Goal: Task Accomplishment & Management: Manage account settings

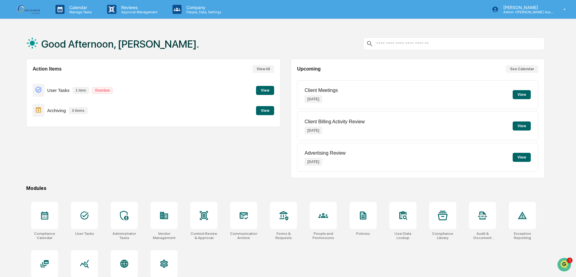
click at [270, 109] on button "View" at bounding box center [265, 110] width 18 height 9
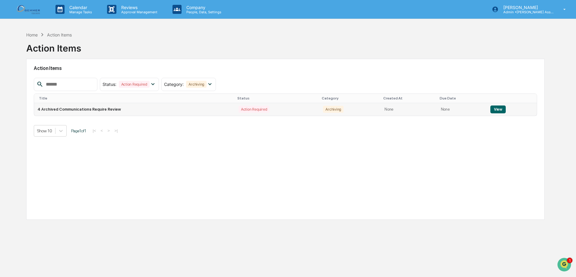
click at [494, 109] on button "View" at bounding box center [497, 109] width 15 height 8
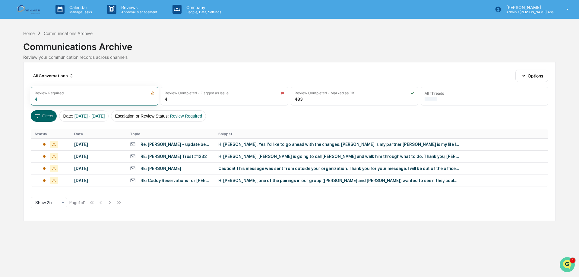
click at [566, 261] on img "Open customer support" at bounding box center [566, 265] width 15 height 12
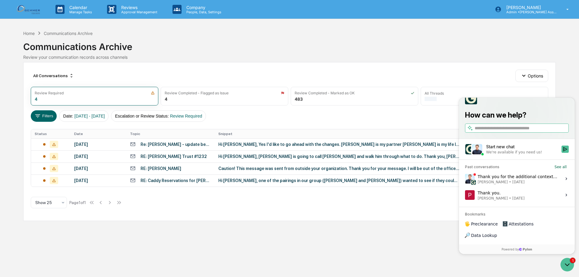
click at [533, 184] on span "Jack Rasmussen • Sep 5" at bounding box center [517, 182] width 80 height 5
click at [465, 179] on button "View issue" at bounding box center [464, 179] width 0 height 0
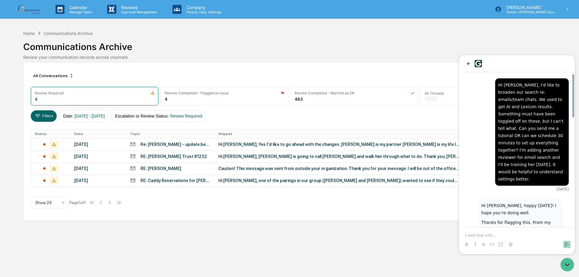
scroll to position [466, 0]
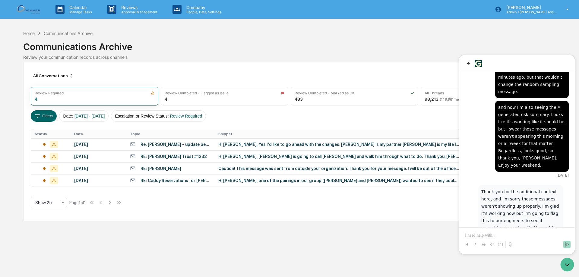
click at [418, 208] on div "All Conversations Options Review Required 4 Review Completed - Flagged as Issue…" at bounding box center [289, 141] width 532 height 159
click at [567, 262] on icon "Open customer support" at bounding box center [566, 264] width 15 height 15
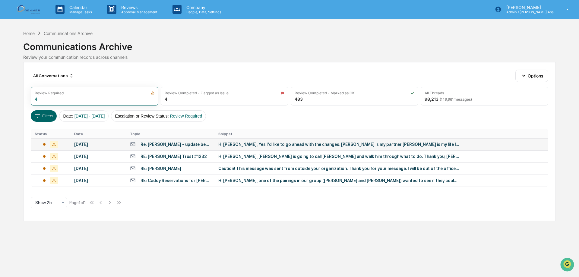
click at [304, 142] on div "Hi [PERSON_NAME], Yes I'd like to go ahead with the changes. [PERSON_NAME] is m…" at bounding box center [338, 144] width 241 height 5
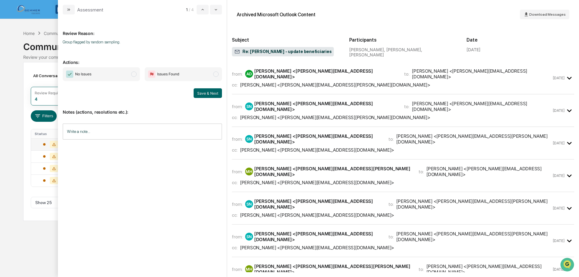
click at [313, 78] on div "from: AD Alison Davies <alison@fruitionadvisors.com> to: Sherilyn Ng <sherilyn@…" at bounding box center [391, 78] width 319 height 20
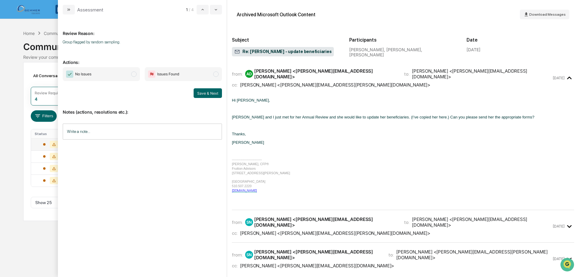
click at [340, 230] on div "cc: molly hooven <hooven.molly@gmail.com>" at bounding box center [391, 233] width 319 height 6
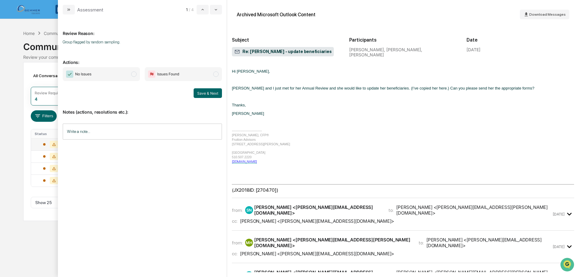
scroll to position [573, 0]
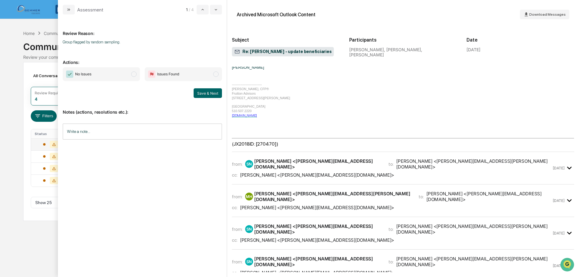
click at [408, 172] on div "cc: Alison Davies <alison@fruitionadvisors.com>" at bounding box center [391, 175] width 319 height 6
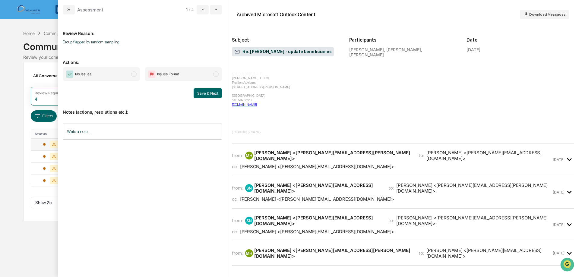
scroll to position [1476, 0]
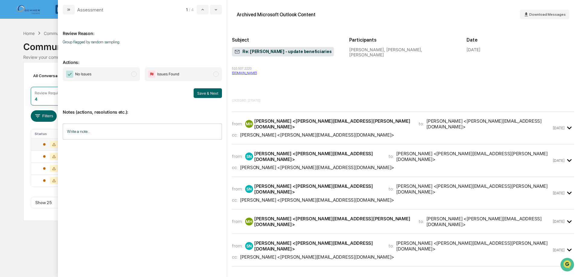
click at [303, 117] on div "from: MH molly hooven <hooven.molly@gmail.com> to: Sherilyn Ng <sherilyn@gemmer…" at bounding box center [403, 128] width 342 height 23
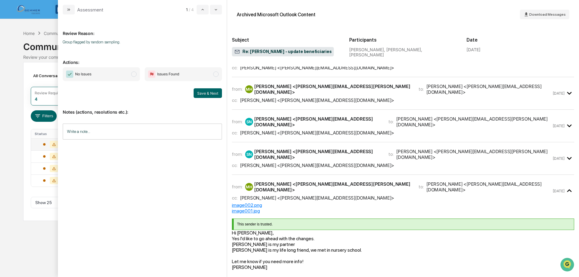
scroll to position [2260, 0]
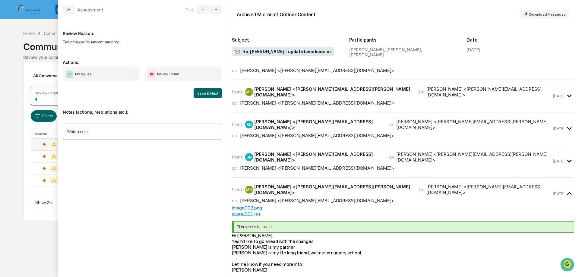
click at [321, 205] on div "image002.png" at bounding box center [403, 208] width 342 height 6
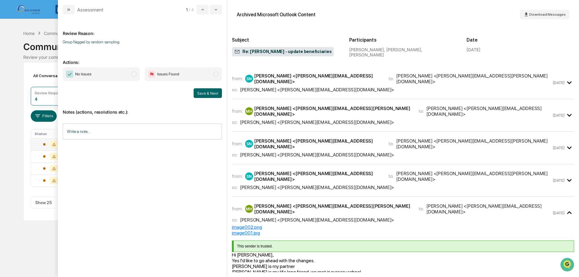
scroll to position [2230, 0]
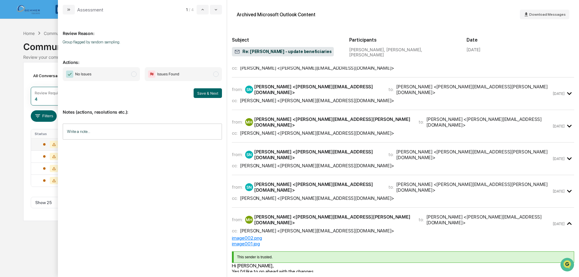
click at [397, 195] on div "cc: Alison Davies <alison@fruitionadvisors.com>" at bounding box center [391, 198] width 319 height 6
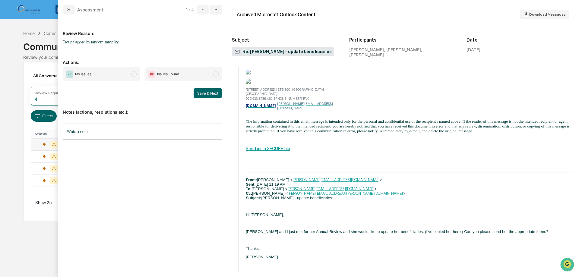
scroll to position [4429, 0]
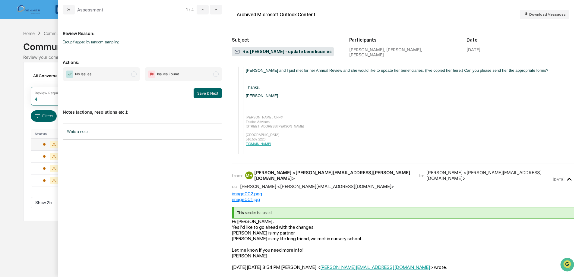
click at [132, 76] on span "modal" at bounding box center [133, 73] width 5 height 5
click at [199, 94] on button "Save & Next" at bounding box center [207, 93] width 28 height 10
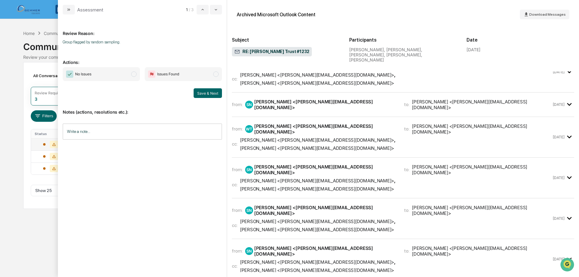
scroll to position [151, 0]
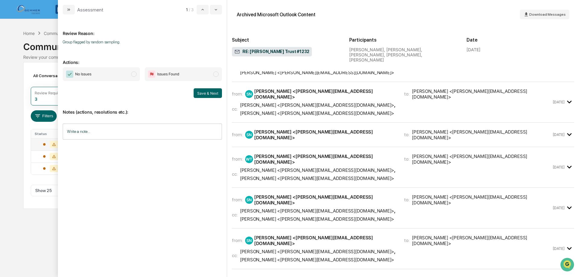
click at [344, 127] on div "from: SN Sherilyn Ng <sherilyn@gemmerllc.com> to: William Tom <William@mosherad…" at bounding box center [403, 134] width 342 height 14
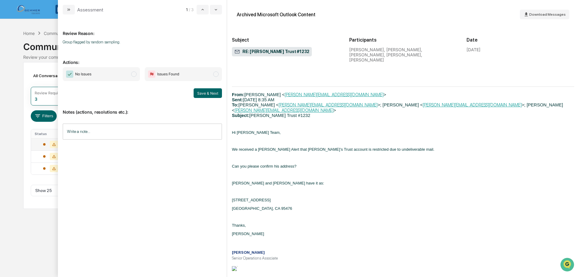
scroll to position [1386, 0]
click at [132, 73] on span "modal" at bounding box center [133, 73] width 5 height 5
click at [207, 92] on button "Save & Next" at bounding box center [207, 93] width 28 height 10
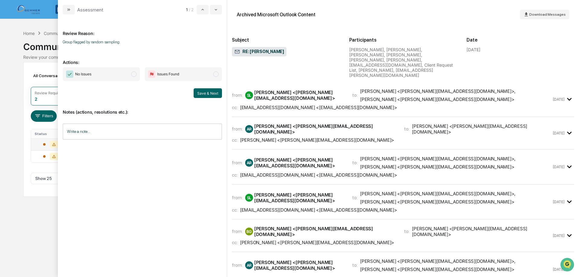
click at [450, 164] on div "Sarah LaSalle <sarah@truewealthadvisor.com>" at bounding box center [437, 167] width 154 height 6
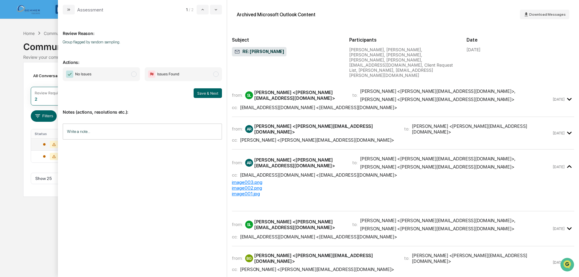
click at [445, 234] on div "cc: clientservices@truewealthadvisor.com <clientservices@truewealthadvisor.com>" at bounding box center [391, 237] width 319 height 6
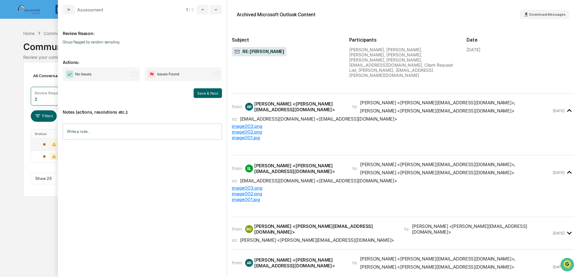
scroll to position [90, 0]
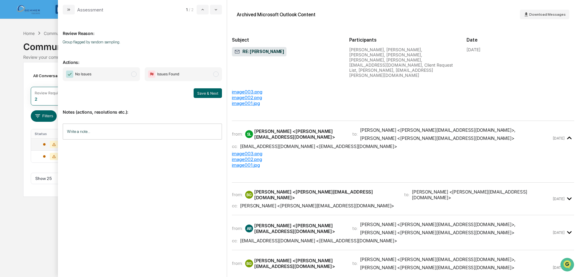
click at [445, 203] on div "cc: Lexie Forster <lexie@gemmerllc.com>" at bounding box center [391, 206] width 319 height 6
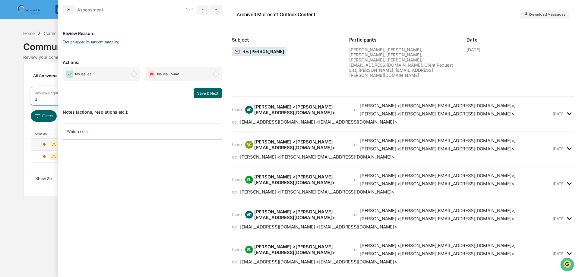
scroll to position [241, 0]
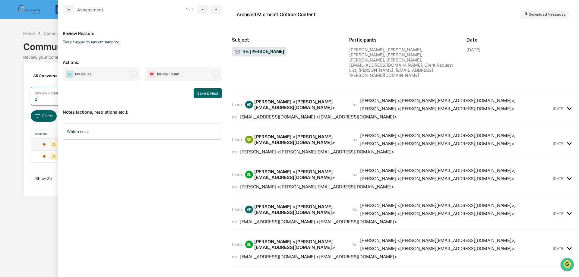
click at [445, 201] on div "from: AR Ann Rampersaud <ann@gemmerllc.com> to: Lexie Forster <lexie@gemmerllc.…" at bounding box center [403, 216] width 342 height 30
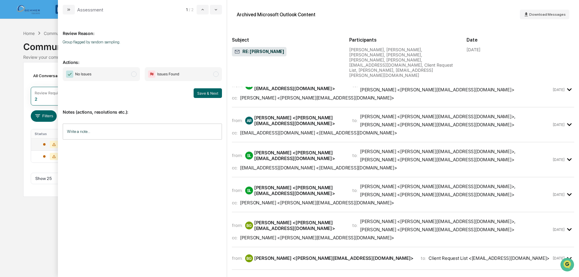
scroll to position [392, 0]
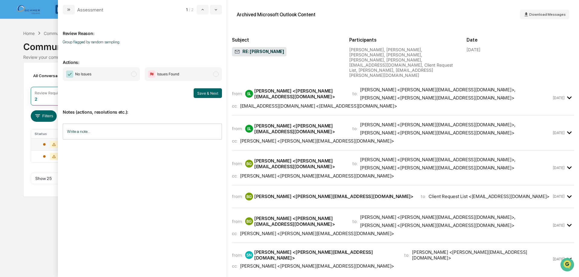
click at [445, 249] on div "from: SN Sherilyn Ng <sherilyn@gemmerllc.com> to: Vanessa Leon <vanessa@gemmerl…" at bounding box center [391, 254] width 319 height 11
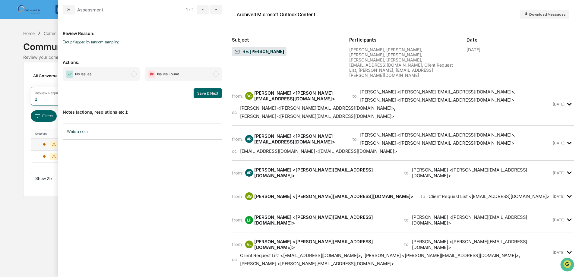
scroll to position [783, 0]
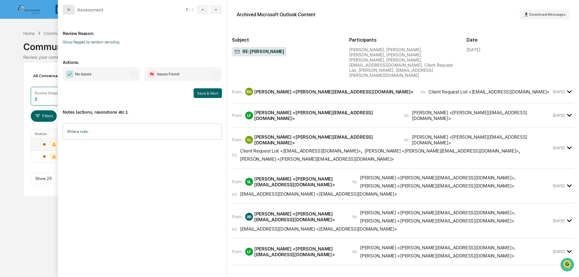
click at [71, 12] on button "modal" at bounding box center [69, 10] width 12 height 10
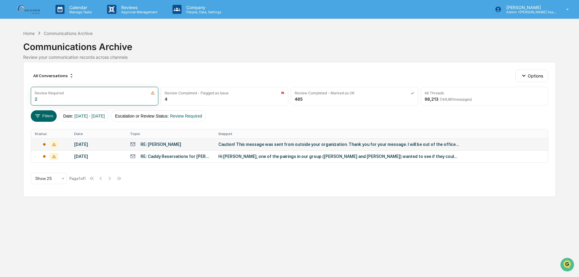
click at [184, 142] on div "RE: [PERSON_NAME]" at bounding box center [170, 144] width 81 height 6
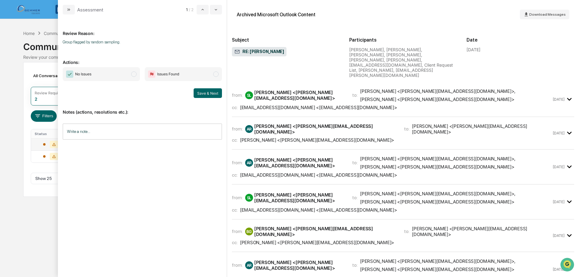
click at [136, 76] on span "modal" at bounding box center [133, 73] width 5 height 5
click at [212, 91] on button "Save & Next" at bounding box center [207, 93] width 28 height 10
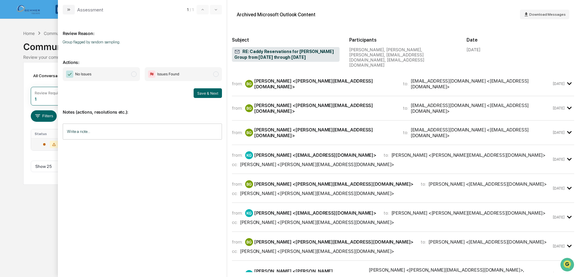
click at [397, 84] on div "from: BG Brian Gemmer <brian@gemmerllc.com> to: reservations@bandondunesgolf.co…" at bounding box center [403, 84] width 342 height 14
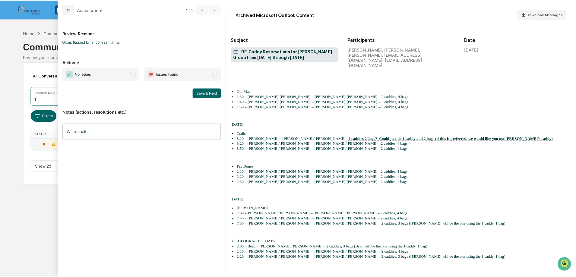
scroll to position [151, 0]
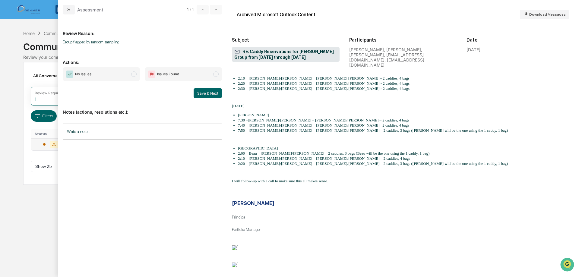
drag, startPoint x: 134, startPoint y: 76, endPoint x: 142, endPoint y: 74, distance: 8.0
click at [134, 75] on span "modal" at bounding box center [133, 73] width 5 height 5
click at [203, 91] on button "Save & Next" at bounding box center [207, 93] width 28 height 10
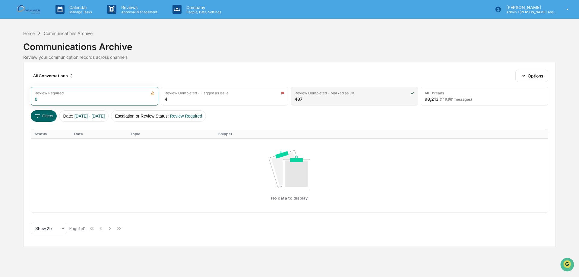
click at [412, 99] on div "Review Completed - Marked as OK 487" at bounding box center [353, 96] width 127 height 19
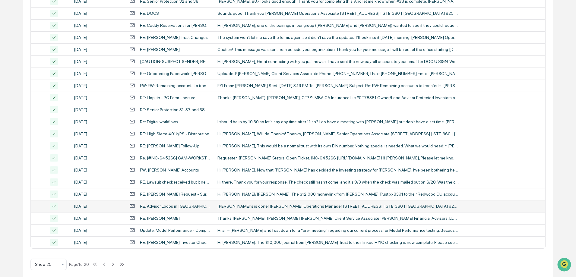
scroll to position [197, 0]
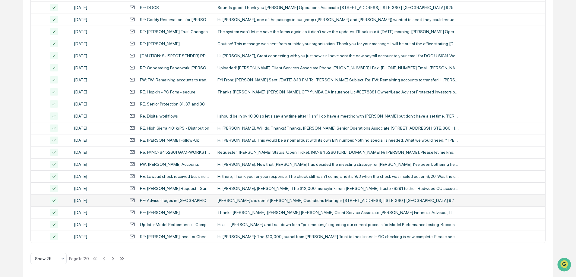
click at [234, 201] on div "[PERSON_NAME]’s is done! [PERSON_NAME] Operations Manager [STREET_ADDRESS] | ST…" at bounding box center [337, 200] width 241 height 5
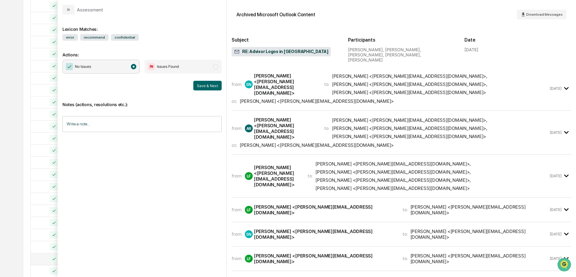
scroll to position [197, 0]
drag, startPoint x: 66, startPoint y: 8, endPoint x: 80, endPoint y: 8, distance: 14.2
click at [66, 8] on icon "modal" at bounding box center [68, 9] width 5 height 5
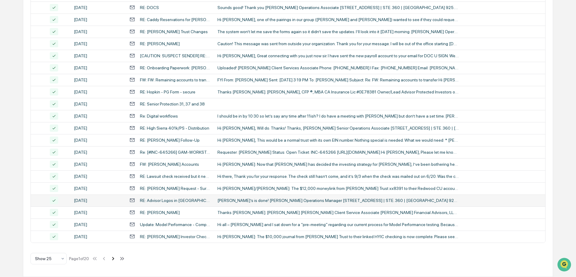
click at [116, 257] on icon at bounding box center [113, 258] width 7 height 7
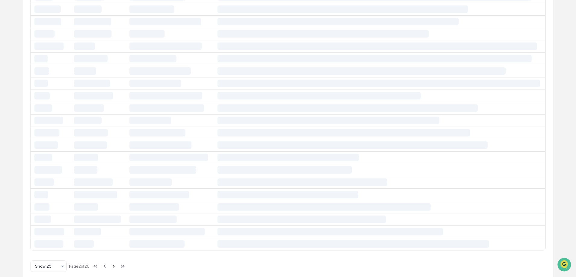
click at [115, 268] on div "All Conversations Options Review Required 0 Review Completed - Flagged as Issue…" at bounding box center [287, 74] width 529 height 419
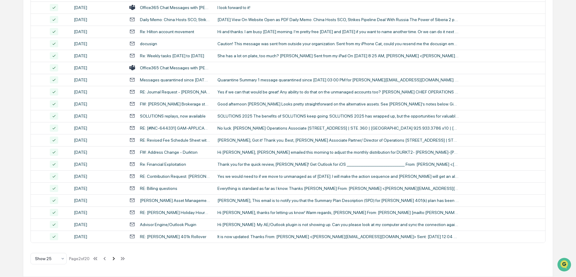
click at [115, 260] on icon at bounding box center [113, 258] width 7 height 7
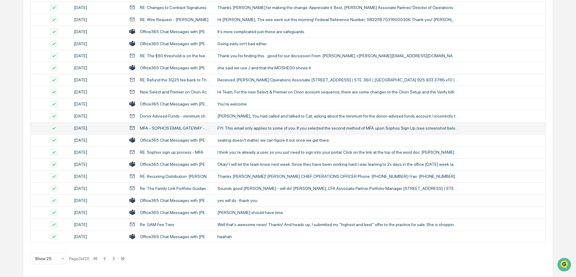
click at [283, 122] on td "FYI: This email only applies to some of you. If you selected the second method …" at bounding box center [379, 128] width 331 height 12
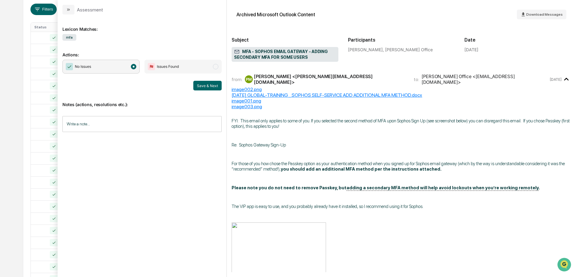
click at [13, 116] on div "Calendar Manage Tasks Reviews Approval Management Company People, Data, Setting…" at bounding box center [288, 130] width 576 height 474
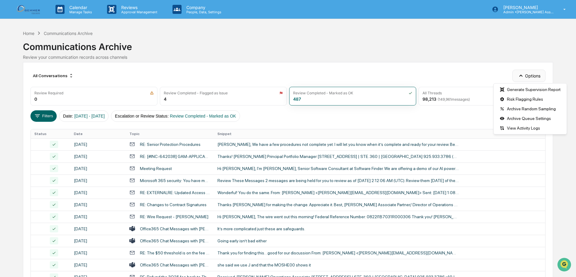
click at [534, 71] on button "Options" at bounding box center [528, 76] width 33 height 12
click at [513, 108] on div "Archive Random Sampling" at bounding box center [529, 109] width 71 height 10
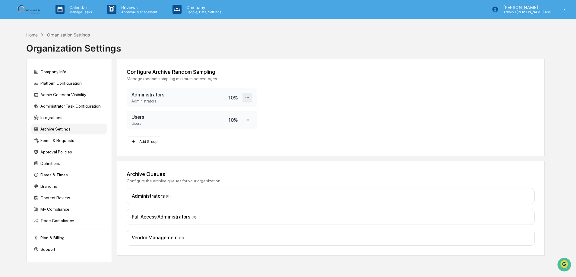
click at [248, 98] on icon at bounding box center [247, 98] width 6 height 6
click at [246, 119] on icon at bounding box center [247, 120] width 6 height 6
drag, startPoint x: 167, startPoint y: 77, endPoint x: 145, endPoint y: 77, distance: 22.0
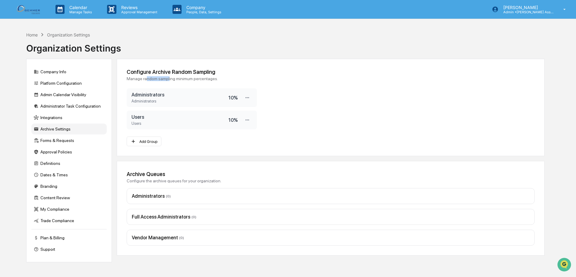
click at [145, 77] on div "Manage random sampling minimum percentages." at bounding box center [331, 78] width 408 height 5
click at [176, 80] on div "Manage random sampling minimum percentages." at bounding box center [331, 78] width 408 height 5
click at [134, 6] on p "Reviews" at bounding box center [138, 7] width 44 height 5
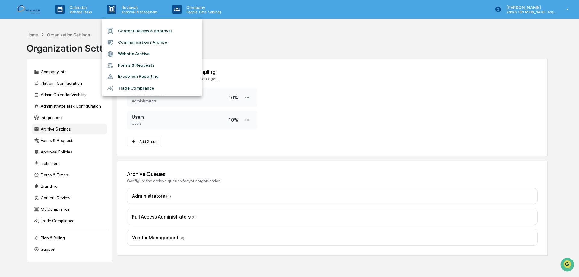
click at [265, 48] on div at bounding box center [289, 138] width 579 height 277
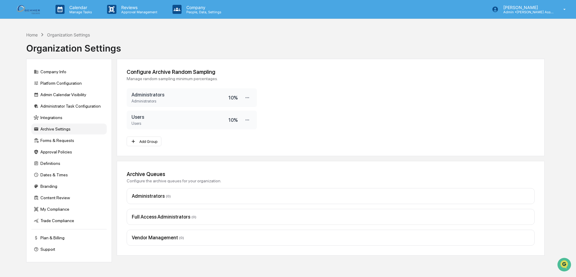
click at [29, 12] on img at bounding box center [28, 9] width 29 height 12
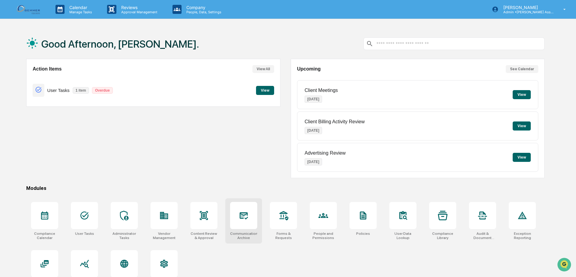
click at [247, 222] on div at bounding box center [243, 215] width 27 height 27
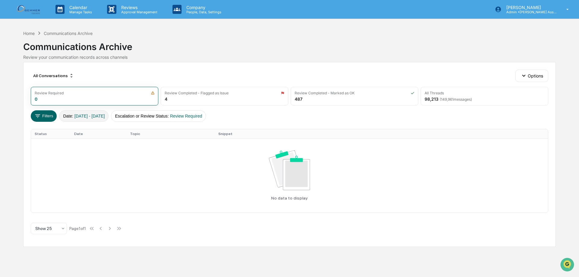
click at [105, 118] on span "[DATE] - [DATE]" at bounding box center [89, 116] width 30 height 5
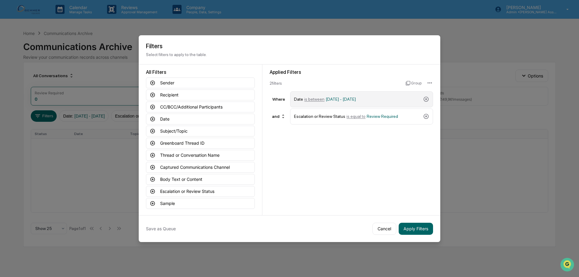
click at [397, 103] on div "Date is between [DATE] - [DATE]" at bounding box center [357, 99] width 127 height 11
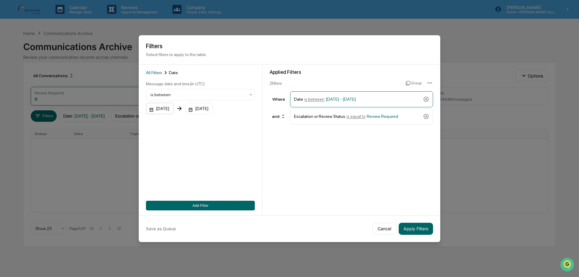
click at [174, 111] on div "[DATE]" at bounding box center [160, 108] width 28 height 11
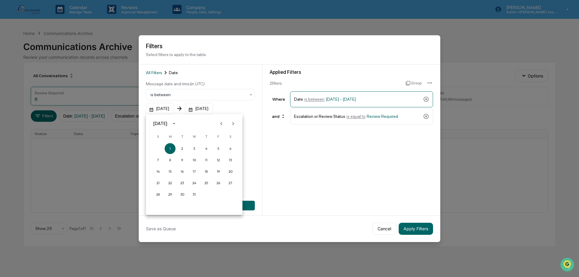
click at [177, 121] on icon "calendar view is open, switch to year view" at bounding box center [174, 123] width 7 height 7
click at [224, 173] on button "2025" at bounding box center [226, 172] width 22 height 11
click at [191, 169] on button "Aug" at bounding box center [194, 169] width 22 height 11
click at [218, 149] on button "1" at bounding box center [218, 148] width 11 height 11
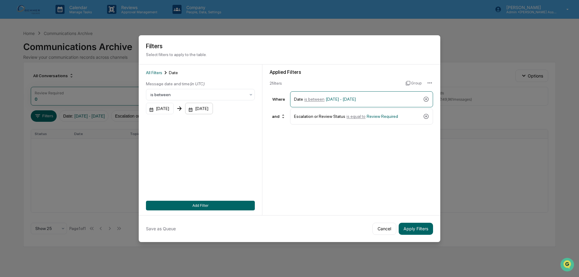
click at [213, 109] on div "[DATE]" at bounding box center [199, 108] width 28 height 11
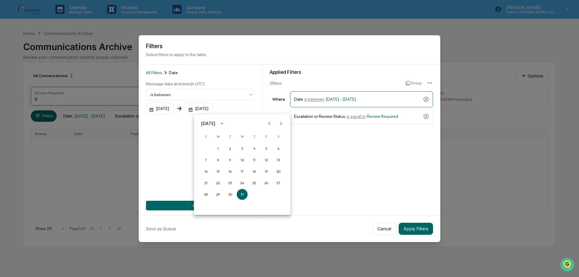
click at [227, 124] on button "calendar view is open, switch to year view" at bounding box center [222, 124] width 10 height 10
click at [180, 108] on div at bounding box center [289, 138] width 579 height 277
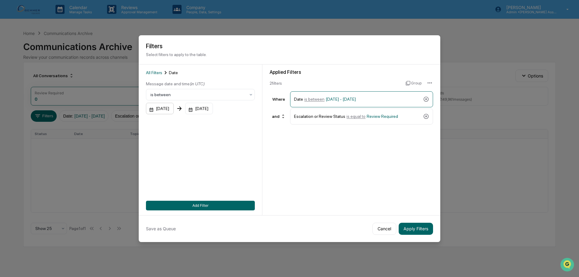
click at [174, 108] on div "08/01/2025" at bounding box center [160, 108] width 28 height 11
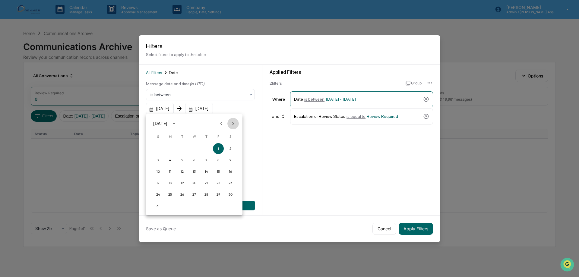
click at [236, 122] on icon "Next month" at bounding box center [233, 123] width 7 height 7
click at [171, 148] on button "1" at bounding box center [170, 148] width 11 height 11
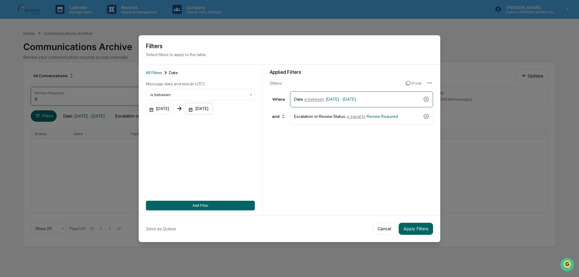
click at [213, 110] on div "[DATE]" at bounding box center [199, 108] width 28 height 11
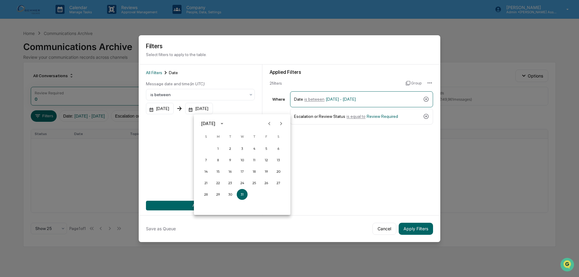
click at [217, 124] on div "[DATE]" at bounding box center [209, 123] width 16 height 7
click at [272, 173] on button "2025" at bounding box center [273, 172] width 22 height 11
click at [227, 123] on button "calendar view is open, switch to year view" at bounding box center [222, 124] width 10 height 10
click at [215, 124] on div "[DATE]" at bounding box center [208, 123] width 14 height 7
click at [275, 167] on button "Sep" at bounding box center [273, 169] width 22 height 11
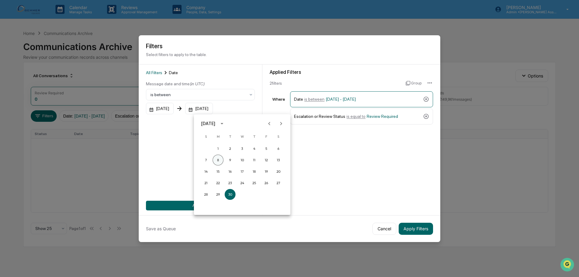
click at [218, 158] on button "8" at bounding box center [217, 160] width 11 height 11
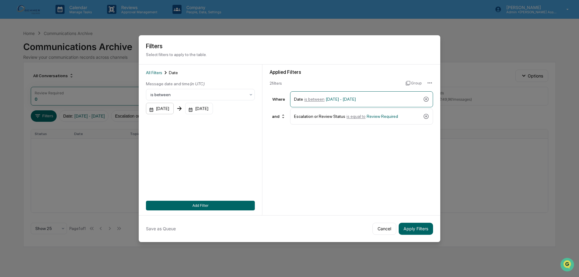
click at [159, 109] on div "09/01/2025" at bounding box center [160, 108] width 28 height 11
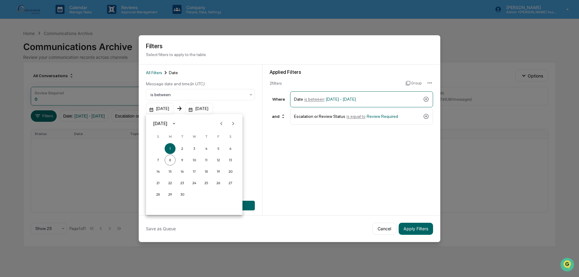
click at [167, 122] on div "[DATE]" at bounding box center [160, 123] width 14 height 7
click at [222, 172] on button "2025" at bounding box center [226, 172] width 22 height 11
click at [187, 167] on button "Aug" at bounding box center [194, 169] width 22 height 11
click at [193, 193] on button "27" at bounding box center [194, 194] width 11 height 11
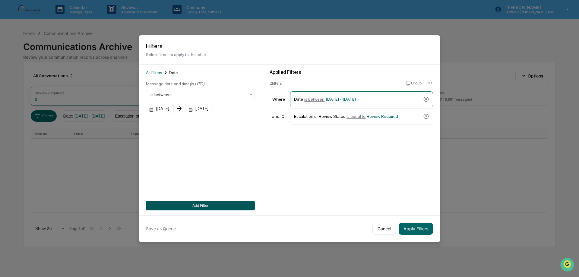
click at [194, 206] on button "Add Filter" at bounding box center [200, 206] width 109 height 10
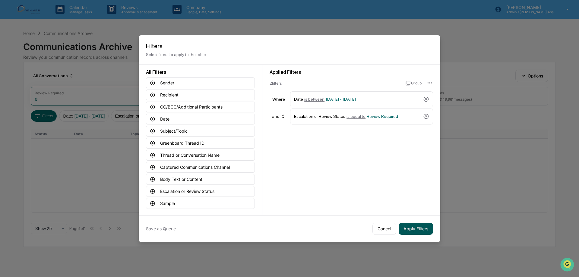
click at [418, 231] on button "Apply Filters" at bounding box center [415, 229] width 34 height 12
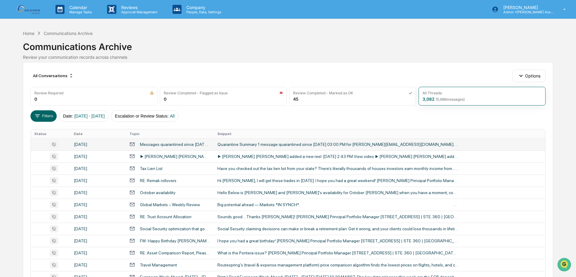
click at [262, 143] on div "Quarantine Summary 1 message quarantined since Sep 06, 2025 03:00 PM for anna@g…" at bounding box center [337, 144] width 241 height 5
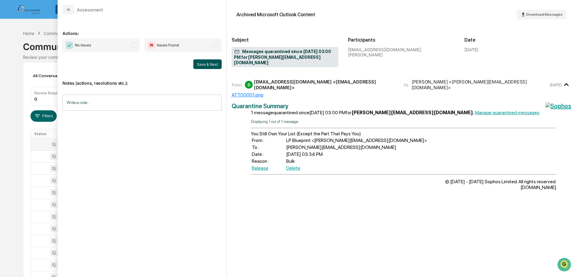
click at [202, 64] on button "Save & Next" at bounding box center [207, 64] width 28 height 10
click at [215, 64] on button "Save & Next" at bounding box center [207, 64] width 28 height 10
click at [171, 136] on div "Actions: No Issues Issues Found Save & Next Notes (actions, resolutions etc.): …" at bounding box center [141, 143] width 159 height 248
click at [64, 11] on button "modal" at bounding box center [68, 10] width 12 height 10
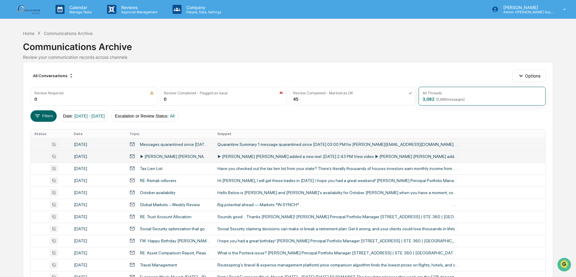
click at [273, 156] on div "▶ Joan Delos Santos Rivera added a new reel. September 7 at 2:43 PM View video …" at bounding box center [337, 156] width 241 height 5
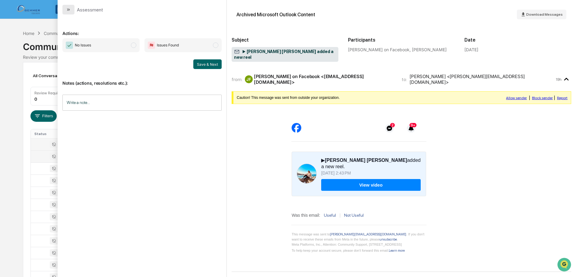
click at [71, 11] on button "modal" at bounding box center [68, 10] width 12 height 10
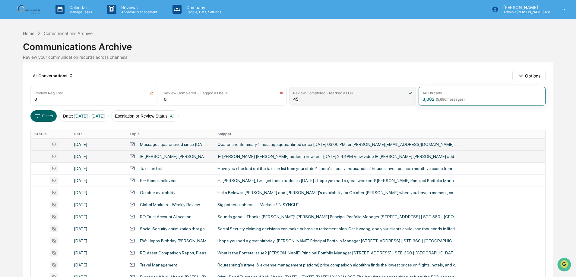
click at [329, 97] on div "Review Completed - Marked as OK 45" at bounding box center [352, 96] width 127 height 19
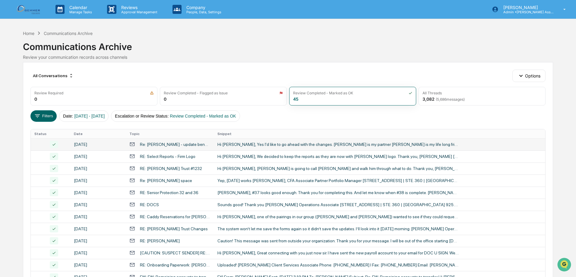
click at [226, 143] on div "Hi [PERSON_NAME], Yes I'd like to go ahead with the changes. [PERSON_NAME] is m…" at bounding box center [337, 144] width 241 height 5
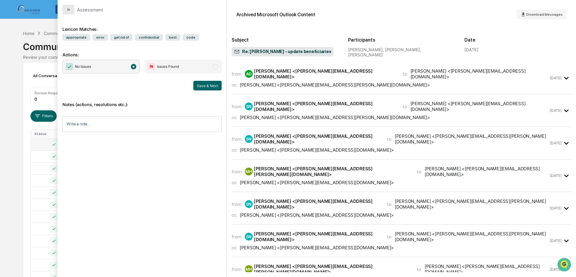
click at [68, 9] on icon "modal" at bounding box center [68, 9] width 2 height 2
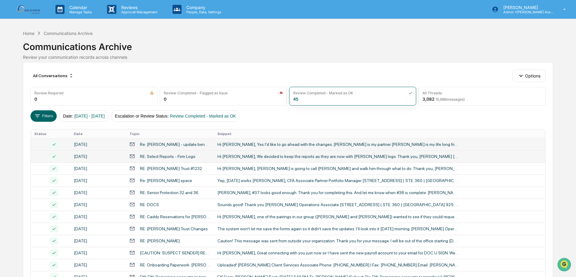
click at [172, 154] on div "RE: Select Reports - Firm Logo" at bounding box center [167, 156] width 55 height 5
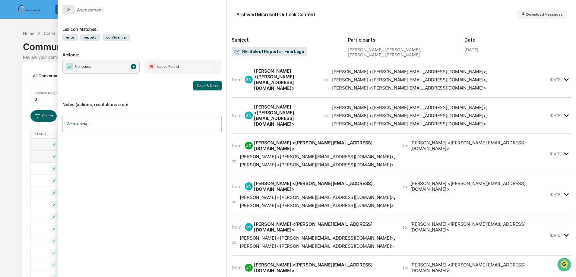
click at [65, 8] on button "modal" at bounding box center [68, 10] width 12 height 10
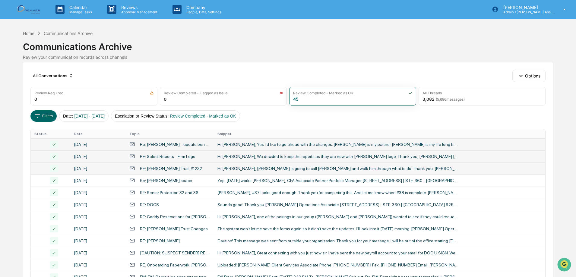
click at [155, 168] on div "RE: [PERSON_NAME] Trust #1232" at bounding box center [171, 168] width 62 height 5
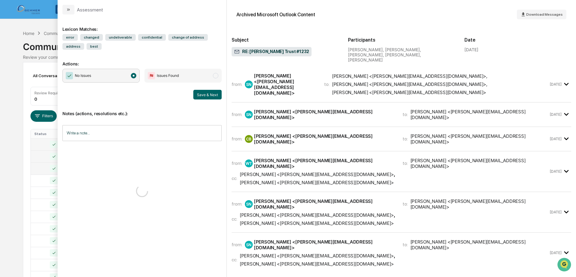
click at [66, 8] on icon "modal" at bounding box center [68, 9] width 5 height 5
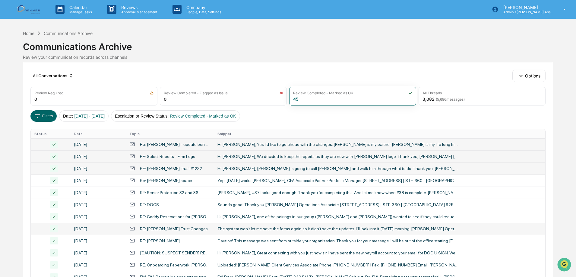
click at [217, 223] on td "The system won’t let me save the forms again so it didn’t save the updates. I’l…" at bounding box center [379, 229] width 331 height 12
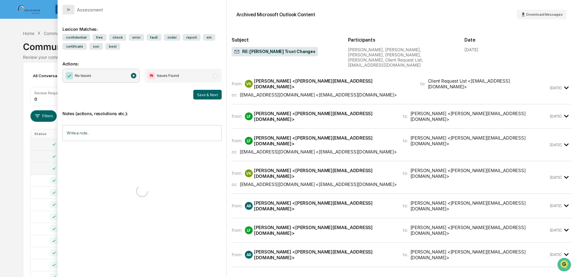
click at [67, 11] on icon "modal" at bounding box center [68, 9] width 5 height 5
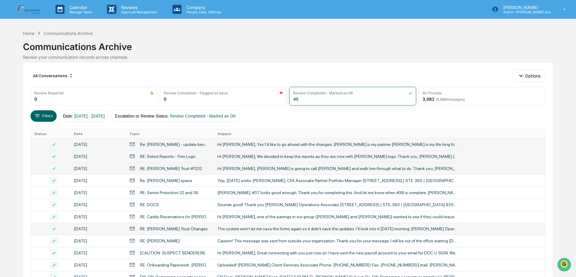
click at [258, 229] on div "The system won’t let me save the forms again so it didn’t save the updates. I’l…" at bounding box center [337, 228] width 241 height 5
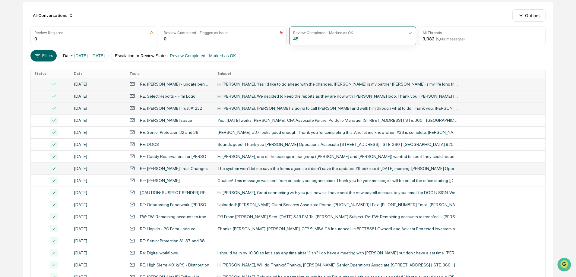
click at [287, 173] on td "The system won’t let me save the forms again so it didn’t save the updates. I’l…" at bounding box center [379, 168] width 331 height 12
click at [160, 174] on td "RE: [PERSON_NAME] Trust Changes" at bounding box center [170, 168] width 88 height 12
click at [163, 168] on div "RE: [PERSON_NAME] Trust Changes" at bounding box center [174, 168] width 68 height 5
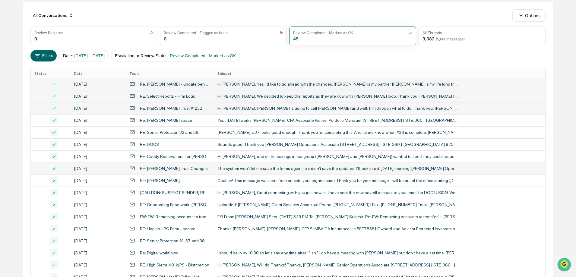
click at [163, 168] on div "RE: [PERSON_NAME] Trust Changes" at bounding box center [174, 168] width 68 height 5
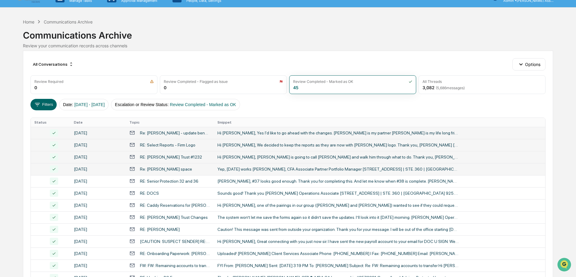
scroll to position [0, 0]
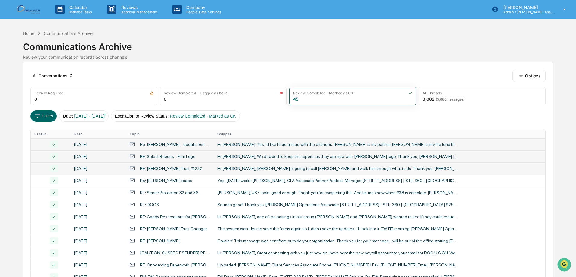
click at [179, 144] on div "Re: [PERSON_NAME] - update beneficiaries" at bounding box center [175, 144] width 70 height 5
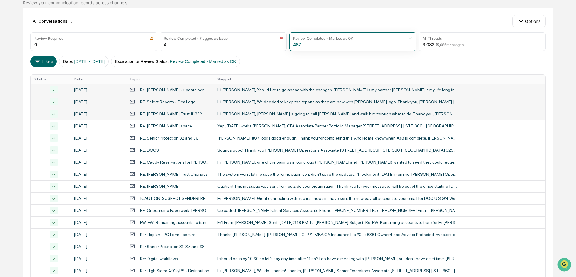
scroll to position [60, 0]
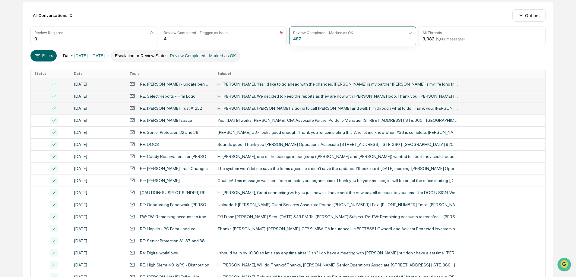
click at [183, 56] on button "Escalation or Review Status : Review Completed - Marked as OK" at bounding box center [175, 55] width 129 height 11
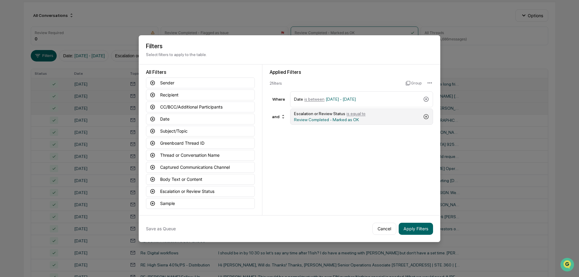
click at [425, 115] on icon at bounding box center [426, 117] width 6 height 6
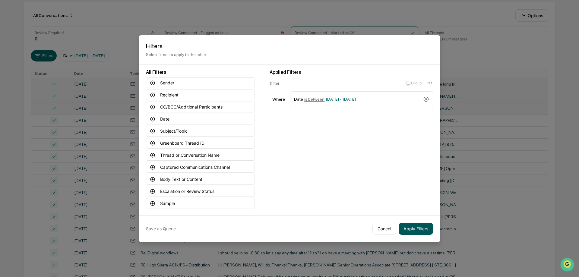
click at [416, 230] on button "Apply Filters" at bounding box center [415, 229] width 34 height 12
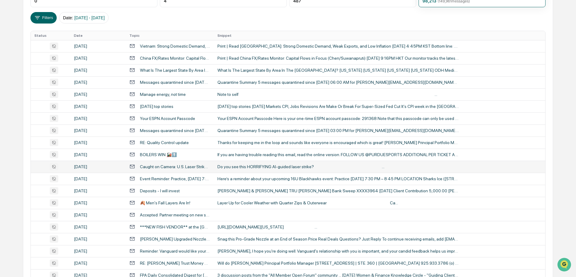
scroll to position [0, 0]
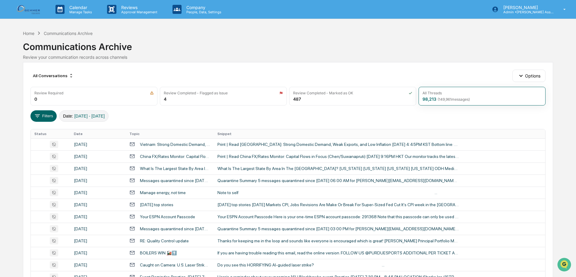
click at [108, 118] on button "Date : [DATE] - [DATE]" at bounding box center [83, 115] width 49 height 11
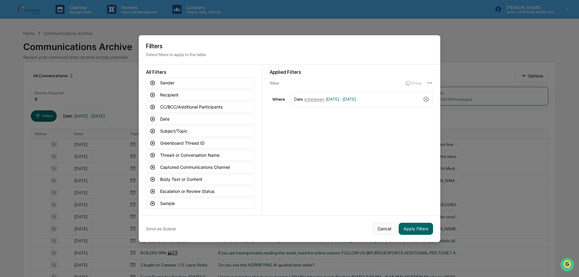
click at [388, 229] on button "Cancel" at bounding box center [384, 229] width 24 height 12
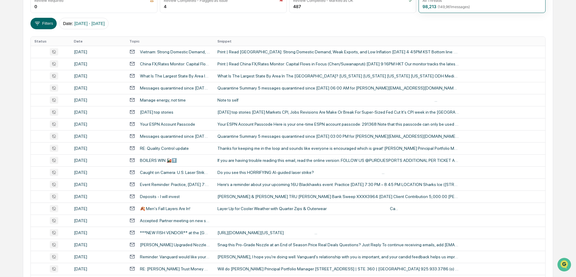
scroll to position [16, 0]
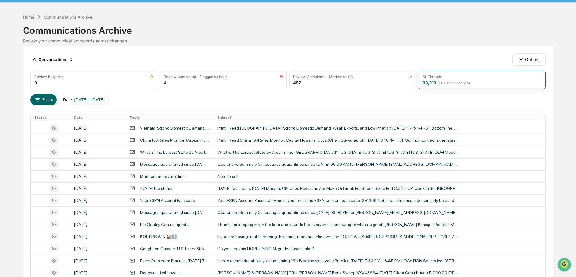
click at [30, 16] on div "Home" at bounding box center [28, 16] width 11 height 5
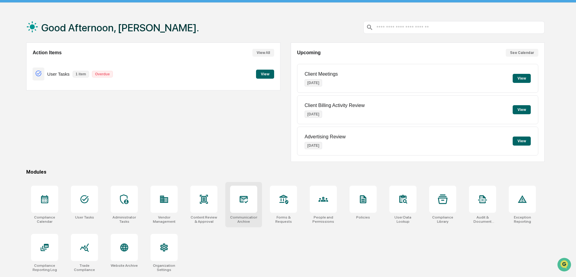
click at [249, 206] on div at bounding box center [243, 199] width 27 height 27
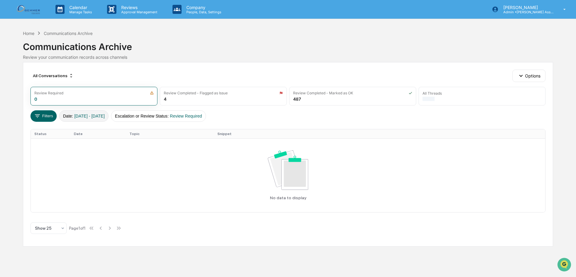
click at [108, 119] on button "Date : [DATE] - [DATE]" at bounding box center [83, 115] width 49 height 11
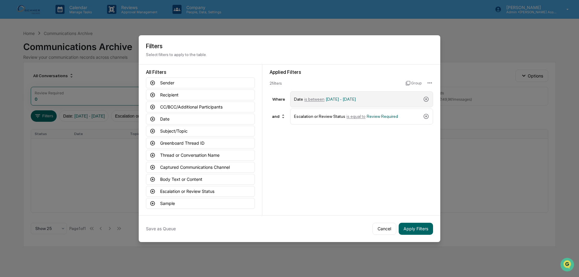
click at [356, 99] on span "[DATE] - [DATE]" at bounding box center [340, 99] width 30 height 5
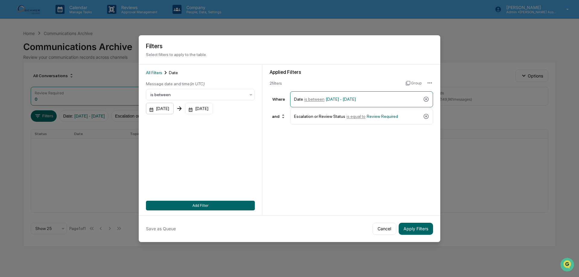
click at [169, 108] on div "[DATE]" at bounding box center [160, 108] width 28 height 11
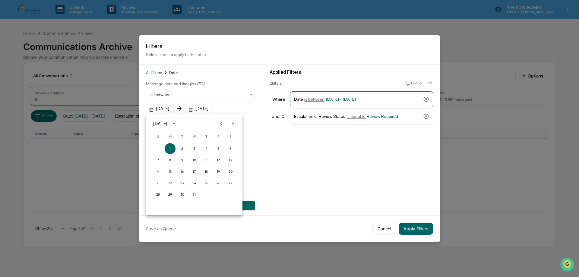
click at [169, 120] on div "[DATE]" at bounding box center [161, 123] width 16 height 7
click at [224, 173] on button "2025" at bounding box center [226, 172] width 22 height 11
click at [227, 170] on button "Sep" at bounding box center [226, 169] width 22 height 11
click at [217, 148] on button "5" at bounding box center [218, 148] width 11 height 11
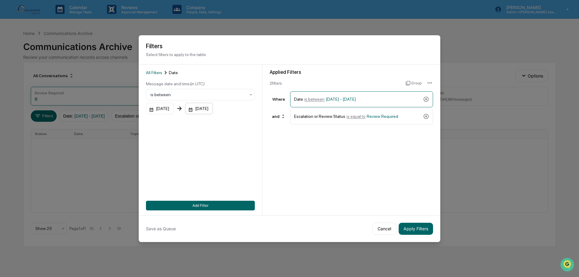
click at [213, 110] on div "[DATE]" at bounding box center [199, 108] width 28 height 11
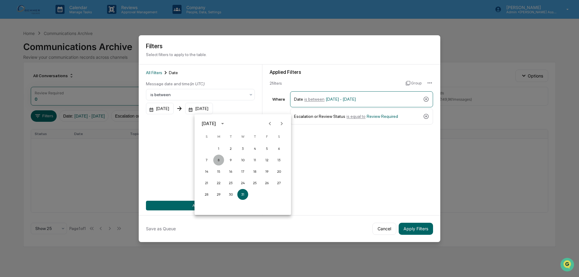
click at [218, 160] on button "8" at bounding box center [218, 160] width 11 height 11
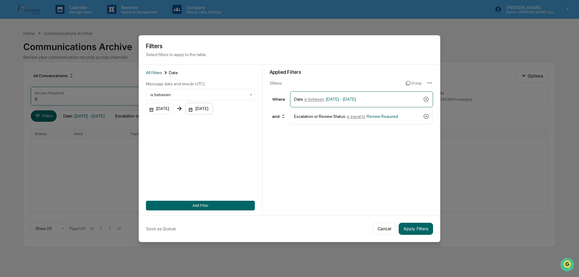
click at [209, 109] on div "[DATE]" at bounding box center [199, 108] width 28 height 11
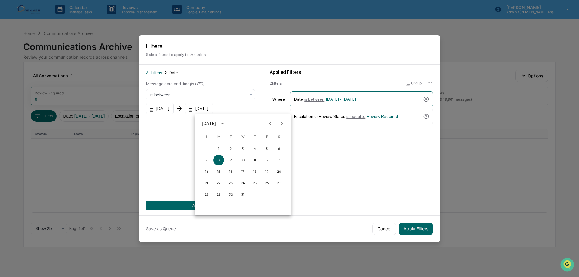
click at [209, 121] on div "[DATE]" at bounding box center [209, 123] width 14 height 7
click at [269, 174] on button "2025" at bounding box center [274, 172] width 22 height 11
click at [272, 167] on button "Sep" at bounding box center [274, 169] width 22 height 11
click at [219, 161] on button "8" at bounding box center [218, 160] width 11 height 11
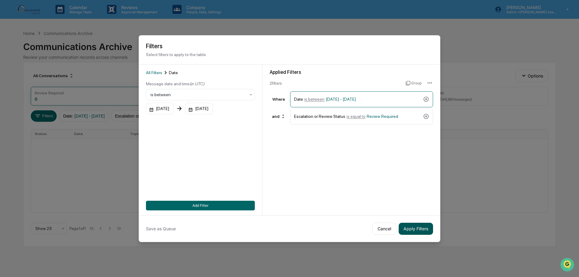
click at [408, 228] on button "Apply Filters" at bounding box center [415, 229] width 34 height 12
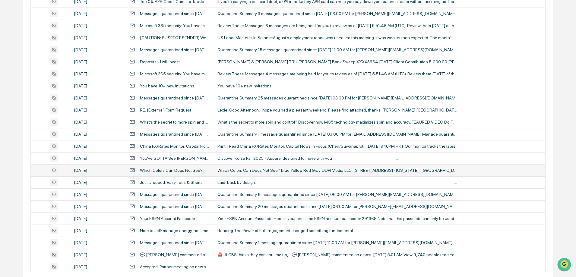
scroll to position [197, 0]
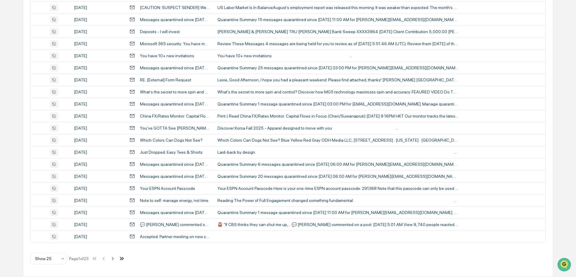
click at [124, 258] on icon at bounding box center [121, 258] width 7 height 7
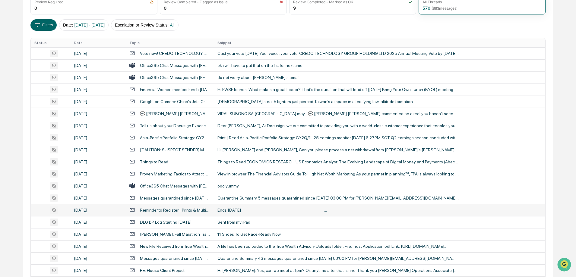
scroll to position [137, 0]
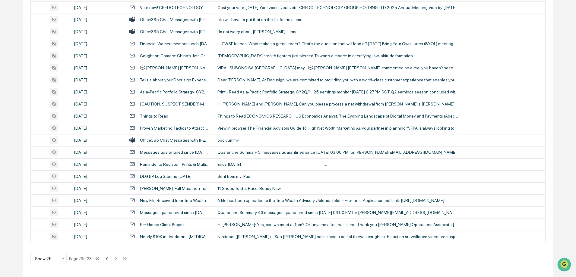
click at [108, 260] on icon at bounding box center [106, 258] width 2 height 3
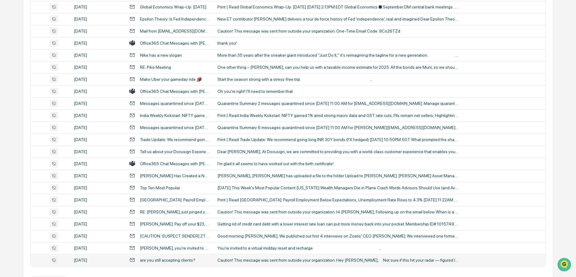
scroll to position [197, 0]
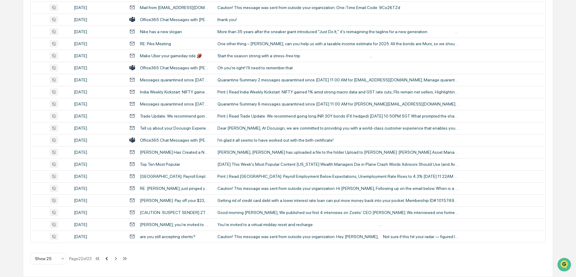
click at [108, 259] on icon at bounding box center [106, 258] width 7 height 7
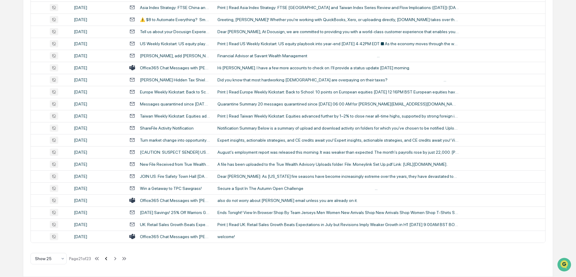
click at [107, 258] on icon at bounding box center [106, 258] width 2 height 3
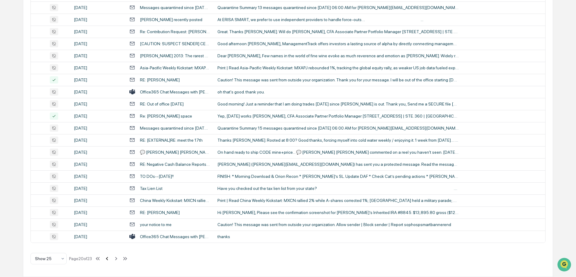
click at [108, 258] on icon at bounding box center [107, 258] width 7 height 7
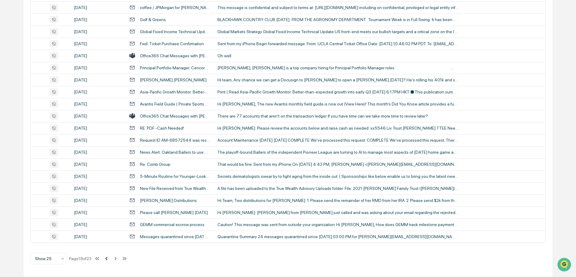
click at [108, 260] on icon at bounding box center [106, 258] width 7 height 7
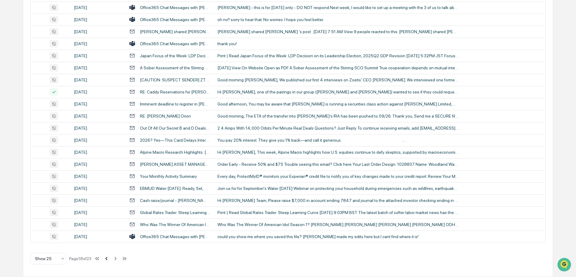
click at [108, 260] on icon at bounding box center [106, 258] width 7 height 7
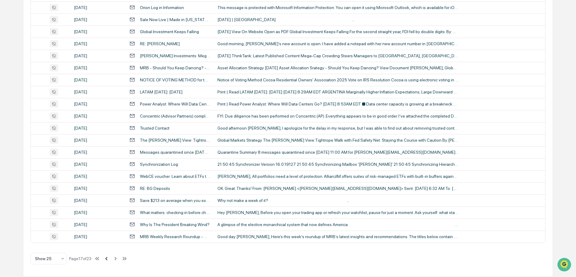
click at [108, 260] on icon at bounding box center [106, 258] width 7 height 7
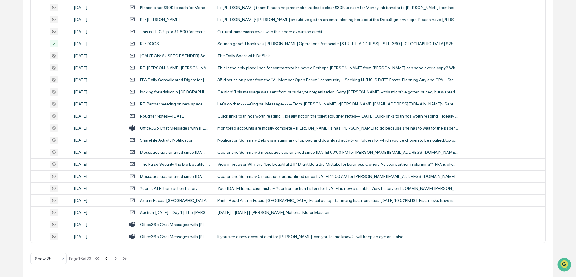
click at [107, 259] on icon at bounding box center [106, 258] width 2 height 3
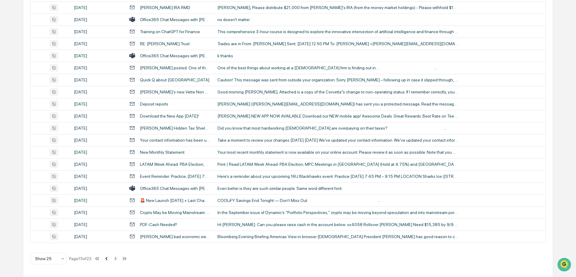
click at [107, 259] on icon at bounding box center [106, 258] width 2 height 3
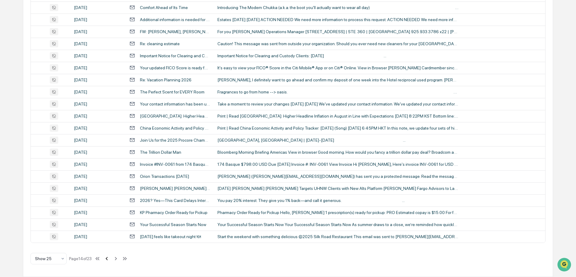
click at [107, 259] on icon at bounding box center [106, 258] width 2 height 3
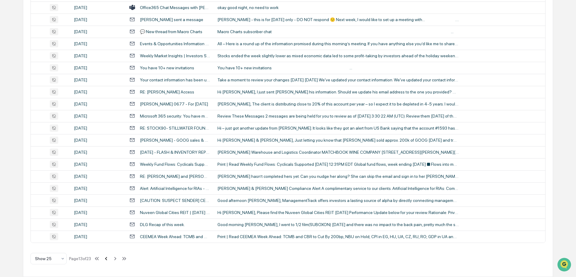
click at [107, 259] on icon at bounding box center [106, 258] width 7 height 7
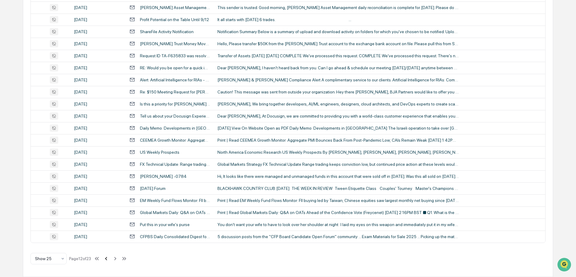
click at [107, 259] on icon at bounding box center [106, 258] width 7 height 7
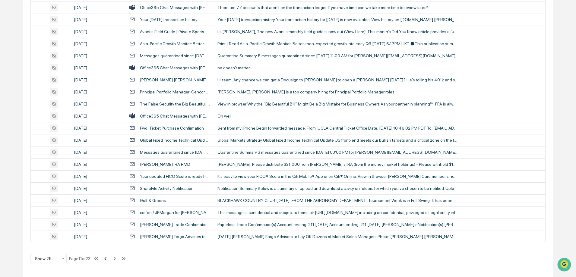
click at [107, 260] on icon at bounding box center [105, 258] width 7 height 7
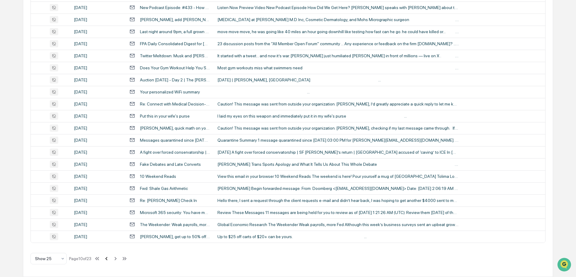
click at [107, 260] on icon at bounding box center [106, 258] width 7 height 7
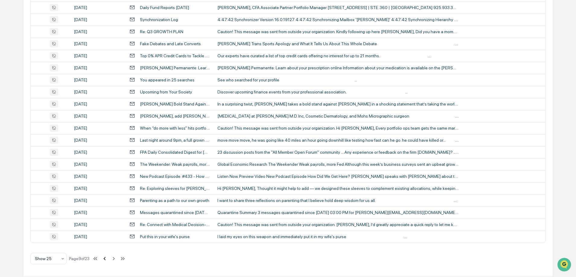
click at [105, 260] on icon at bounding box center [104, 258] width 2 height 3
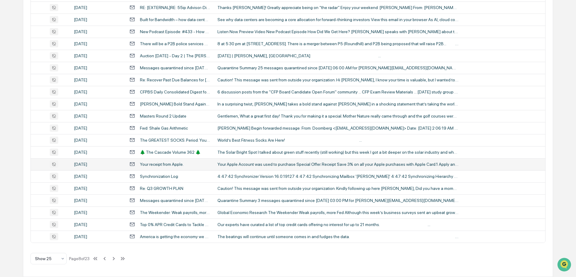
scroll to position [0, 0]
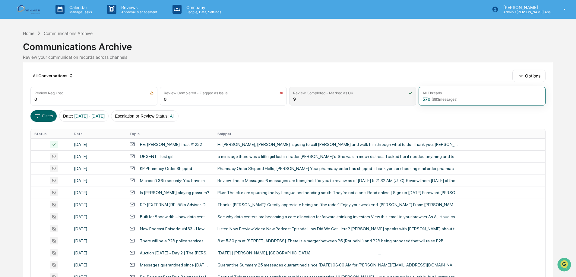
click at [314, 96] on div "Review Completed - Marked as OK 9" at bounding box center [352, 96] width 127 height 19
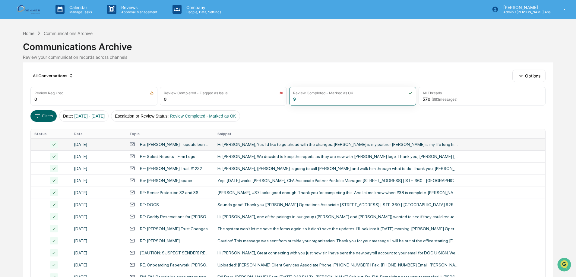
click at [289, 147] on td "Hi [PERSON_NAME], Yes I'd like to go ahead with the changes. [PERSON_NAME] is m…" at bounding box center [379, 144] width 331 height 12
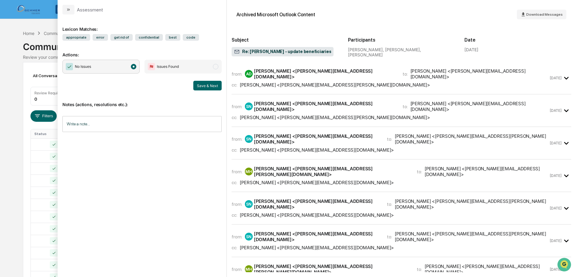
drag, startPoint x: 64, startPoint y: 5, endPoint x: 69, endPoint y: 7, distance: 5.5
click at [64, 5] on button "modal" at bounding box center [68, 10] width 12 height 10
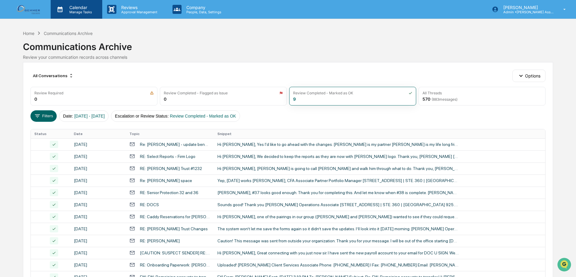
click at [69, 7] on p "Calendar" at bounding box center [79, 7] width 30 height 5
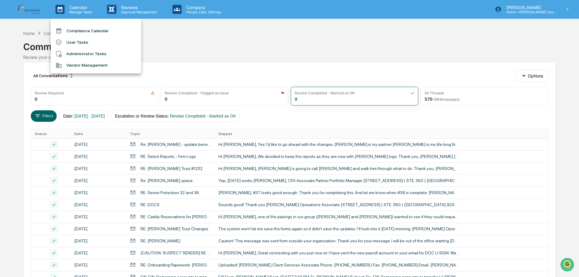
click at [273, 155] on div at bounding box center [289, 138] width 579 height 277
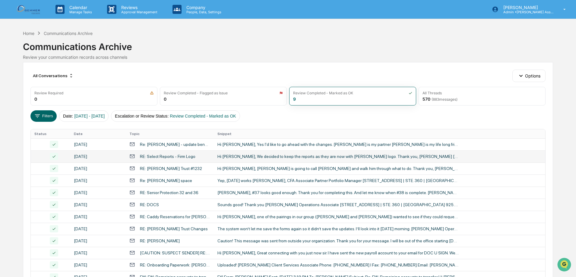
click at [165, 155] on div "RE: Select Reports - Firm Logo" at bounding box center [167, 156] width 55 height 5
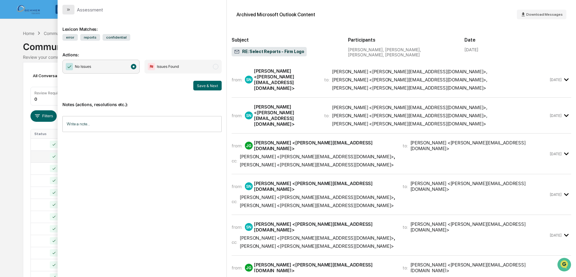
click at [66, 13] on button "modal" at bounding box center [68, 10] width 12 height 10
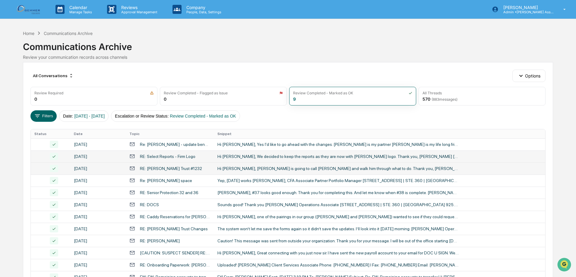
click at [157, 166] on div "RE: [PERSON_NAME] Trust #1232" at bounding box center [171, 168] width 62 height 5
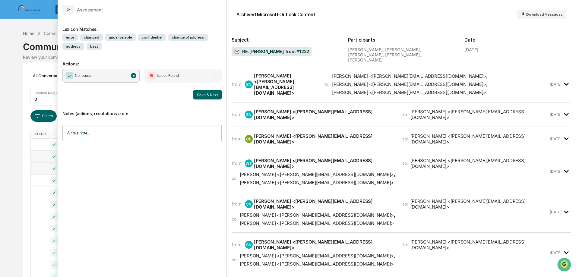
drag, startPoint x: 67, startPoint y: 10, endPoint x: 71, endPoint y: 19, distance: 9.9
click at [67, 10] on icon "modal" at bounding box center [68, 9] width 5 height 5
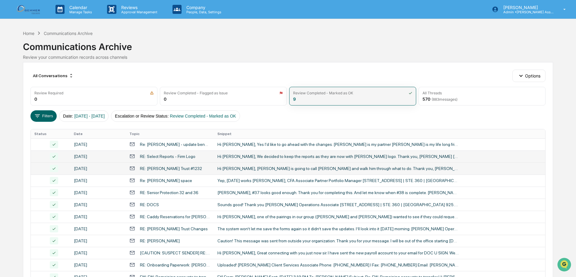
click at [356, 96] on div "Review Completed - Marked as OK 9" at bounding box center [352, 96] width 127 height 19
click at [77, 115] on span "[DATE] - [DATE]" at bounding box center [89, 116] width 30 height 5
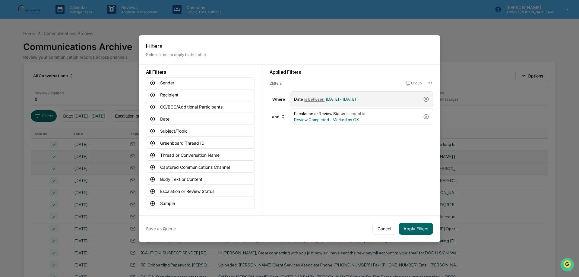
click at [308, 102] on div "Date is between [DATE] - [DATE]" at bounding box center [357, 99] width 127 height 11
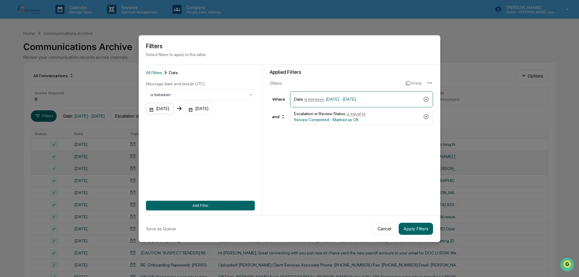
click at [174, 106] on div "[DATE]" at bounding box center [160, 108] width 28 height 11
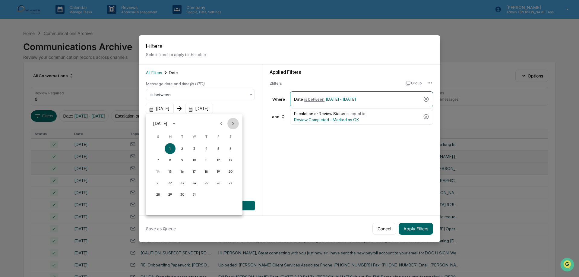
click at [230, 124] on icon "Next month" at bounding box center [233, 123] width 7 height 7
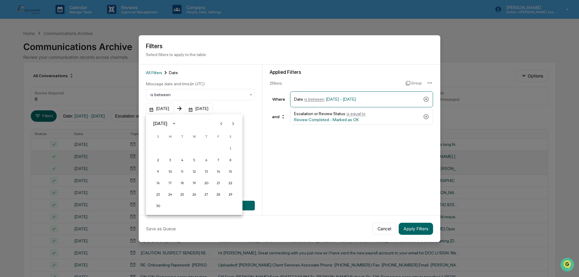
click at [230, 124] on icon "Next month" at bounding box center [233, 123] width 7 height 7
click at [204, 149] on button "5" at bounding box center [206, 148] width 11 height 11
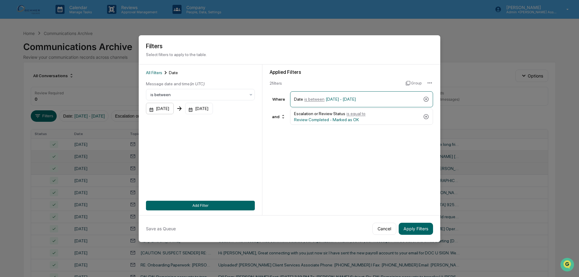
click at [174, 110] on div "[DATE]" at bounding box center [160, 108] width 28 height 11
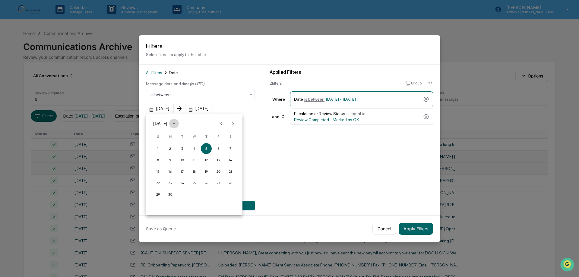
click at [177, 121] on icon "calendar view is open, switch to year view" at bounding box center [174, 123] width 7 height 7
click at [222, 172] on button "2025" at bounding box center [226, 172] width 22 height 11
click at [224, 169] on button "Sep" at bounding box center [226, 169] width 22 height 11
click at [218, 149] on button "5" at bounding box center [218, 148] width 11 height 11
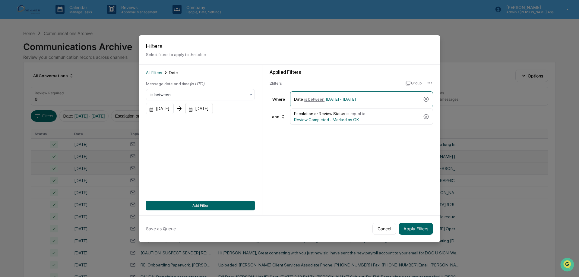
click at [213, 114] on div "[DATE]" at bounding box center [199, 108] width 28 height 11
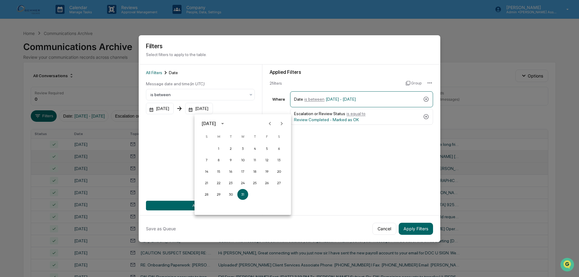
click at [216, 110] on div at bounding box center [289, 138] width 579 height 277
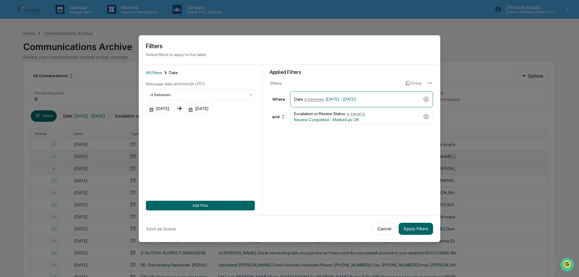
click at [213, 110] on div "[DATE]" at bounding box center [199, 108] width 28 height 11
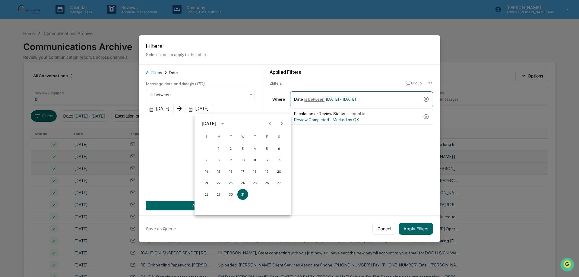
click at [216, 122] on div "[DATE]" at bounding box center [209, 123] width 14 height 7
click at [270, 171] on button "2025" at bounding box center [274, 172] width 22 height 11
click at [275, 171] on button "Sep" at bounding box center [274, 169] width 22 height 11
click at [220, 159] on button "8" at bounding box center [218, 160] width 11 height 11
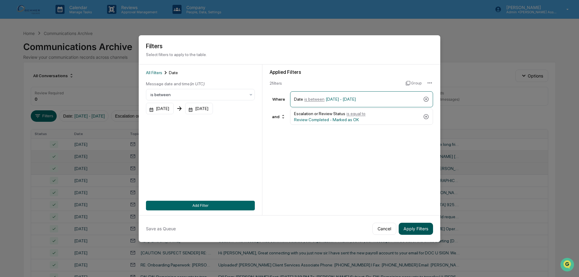
click at [412, 226] on button "Apply Filters" at bounding box center [415, 229] width 34 height 12
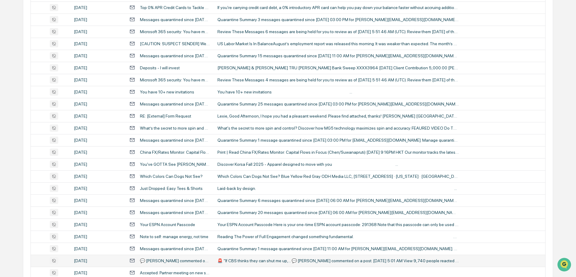
scroll to position [0, 0]
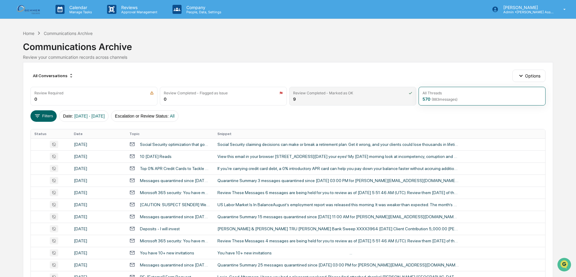
click at [294, 99] on div "9" at bounding box center [294, 98] width 3 height 5
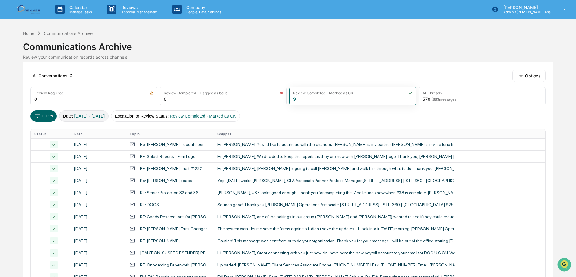
click at [94, 121] on button "Date : [DATE] - [DATE]" at bounding box center [83, 115] width 49 height 11
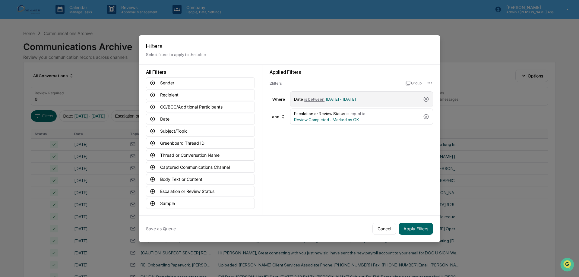
click at [345, 97] on span "[DATE] - [DATE]" at bounding box center [340, 99] width 30 height 5
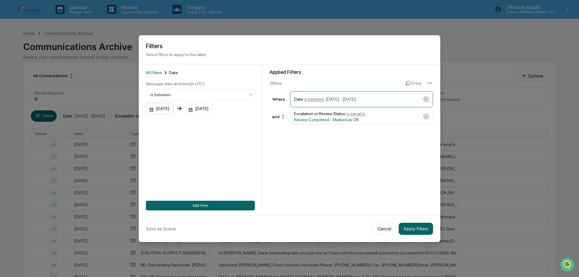
click at [164, 110] on div "[DATE]" at bounding box center [160, 108] width 28 height 11
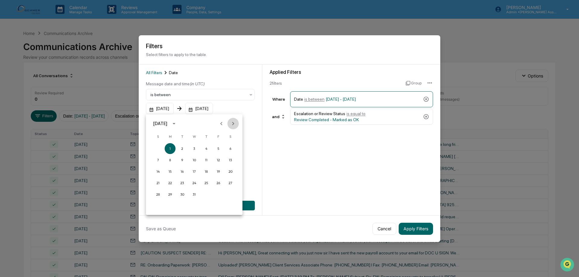
click at [235, 122] on icon "Next month" at bounding box center [233, 123] width 7 height 7
click at [167, 123] on div "[DATE]" at bounding box center [160, 123] width 14 height 7
click at [221, 173] on button "2025" at bounding box center [226, 172] width 22 height 11
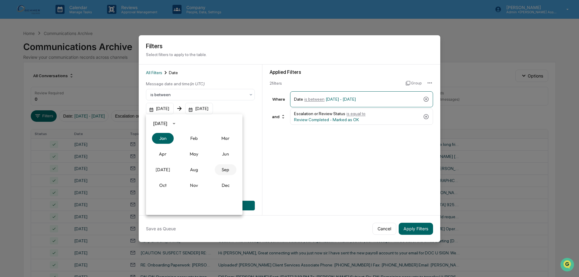
click at [221, 172] on button "Sep" at bounding box center [226, 169] width 22 height 11
click at [221, 148] on button "5" at bounding box center [218, 148] width 11 height 11
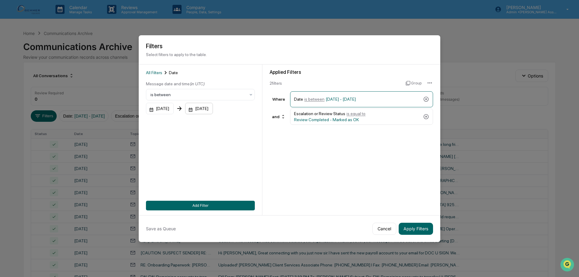
click at [213, 111] on div "[DATE]" at bounding box center [199, 108] width 28 height 11
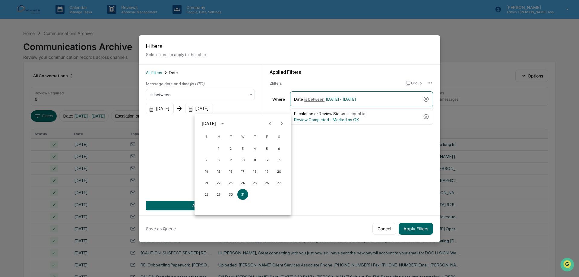
click at [216, 123] on div "[DATE]" at bounding box center [209, 123] width 14 height 7
click at [266, 171] on button "2025" at bounding box center [274, 172] width 22 height 11
click at [266, 171] on button "Sep" at bounding box center [274, 169] width 22 height 11
click at [219, 157] on button "8" at bounding box center [218, 160] width 11 height 11
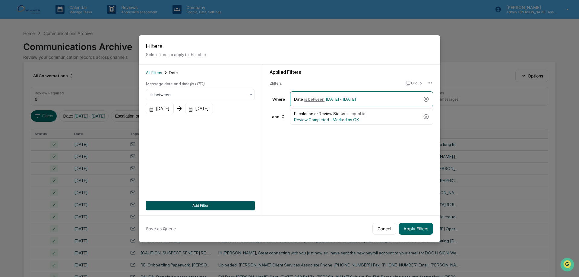
click at [179, 204] on button "Add Filter" at bounding box center [200, 206] width 109 height 10
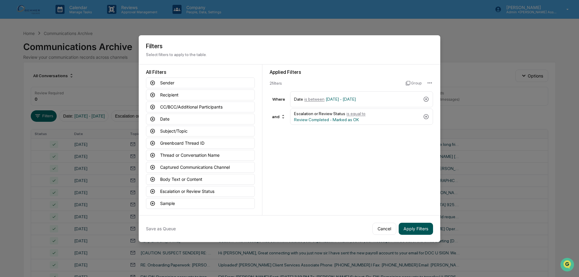
click at [416, 227] on button "Apply Filters" at bounding box center [415, 229] width 34 height 12
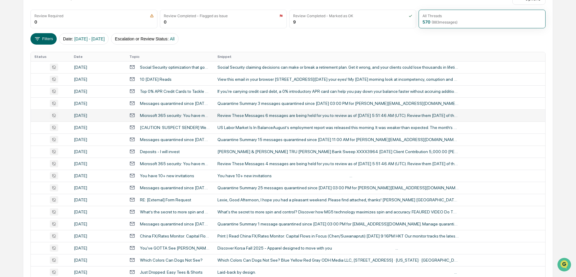
scroll to position [0, 0]
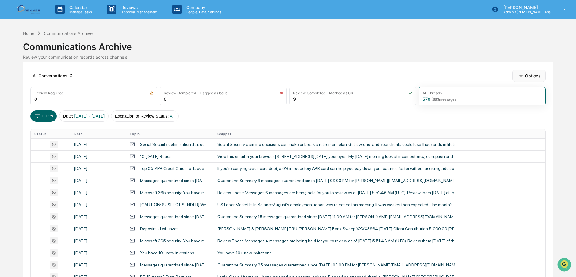
click at [525, 74] on button "Options" at bounding box center [528, 76] width 33 height 12
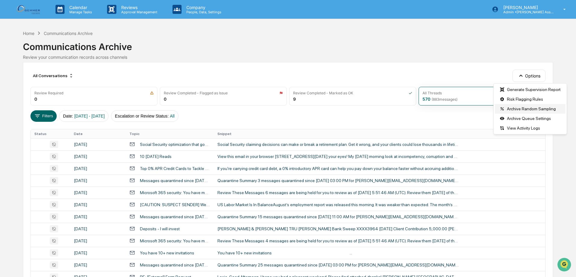
click at [528, 108] on div "Archive Random Sampling" at bounding box center [529, 109] width 71 height 10
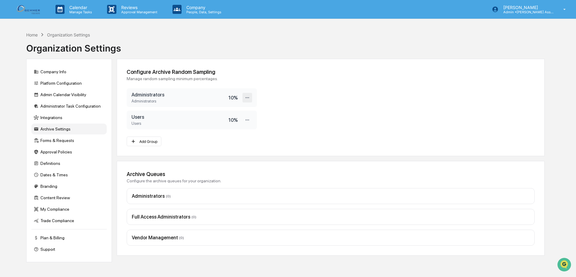
click at [245, 97] on icon at bounding box center [247, 98] width 6 height 6
click at [326, 87] on div "Configure Archive Random Sampling Manage random sampling minimum percentages. A…" at bounding box center [331, 107] width 428 height 97
click at [432, 40] on div "Home Organization Settings Organization Settings" at bounding box center [285, 44] width 518 height 30
